Goal: Information Seeking & Learning: Check status

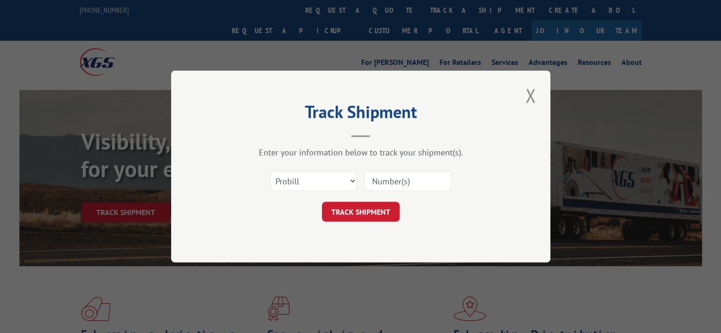
click at [421, 179] on input at bounding box center [407, 181] width 87 height 20
paste input "17491418"
type input "17491418"
click at [359, 202] on form "Select category... Probill BOL PO 17491418 TRACK SHIPMENT" at bounding box center [360, 193] width 284 height 56
click at [358, 206] on button "TRACK SHIPMENT" at bounding box center [361, 212] width 78 height 20
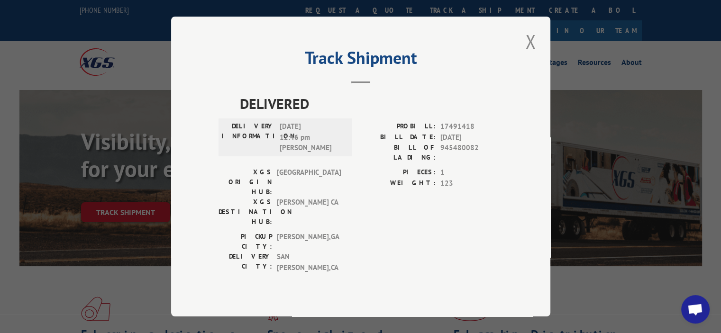
drag, startPoint x: 350, startPoint y: 208, endPoint x: 353, endPoint y: 214, distance: 6.4
click at [350, 210] on div "DELIVERED DELIVERY INFORMATION: [DATE] 12:46 pm [PERSON_NAME]: 17491418 BILL DA…" at bounding box center [360, 185] width 284 height 185
click at [367, 232] on div "PICKUP CITY: [GEOGRAPHIC_DATA] , [GEOGRAPHIC_DATA]: [GEOGRAPHIC_DATA] , [GEOGRA…" at bounding box center [360, 255] width 284 height 46
